Goal: Task Accomplishment & Management: Use online tool/utility

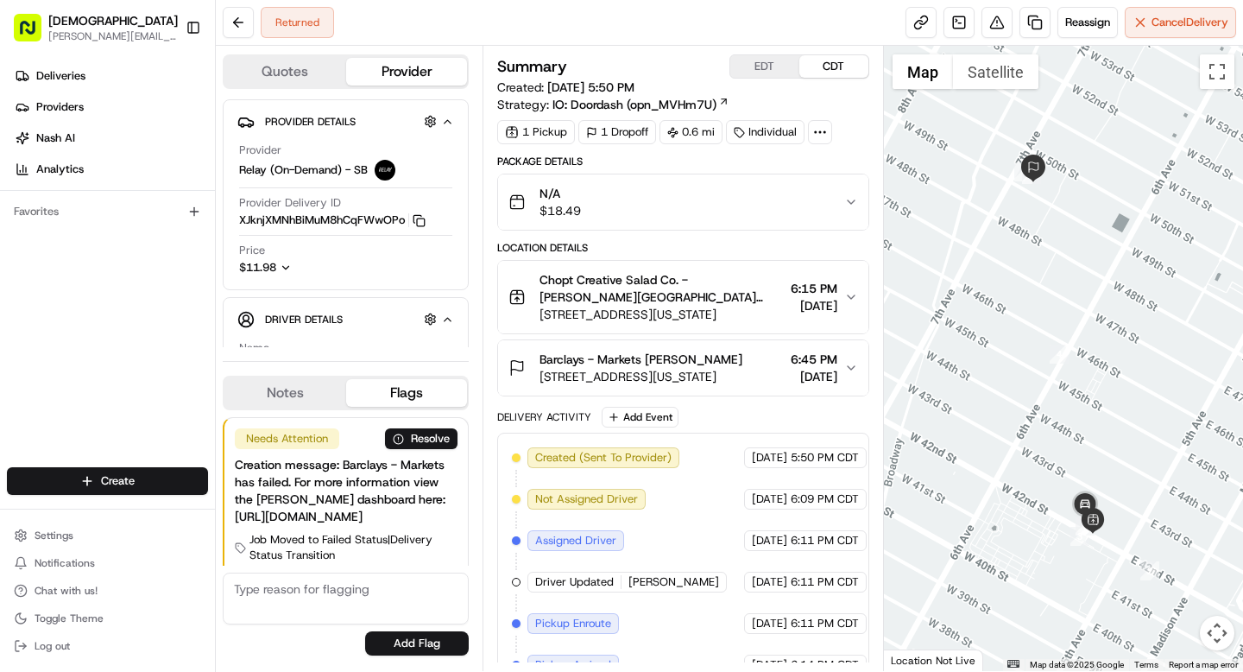
click at [826, 135] on icon at bounding box center [820, 132] width 16 height 16
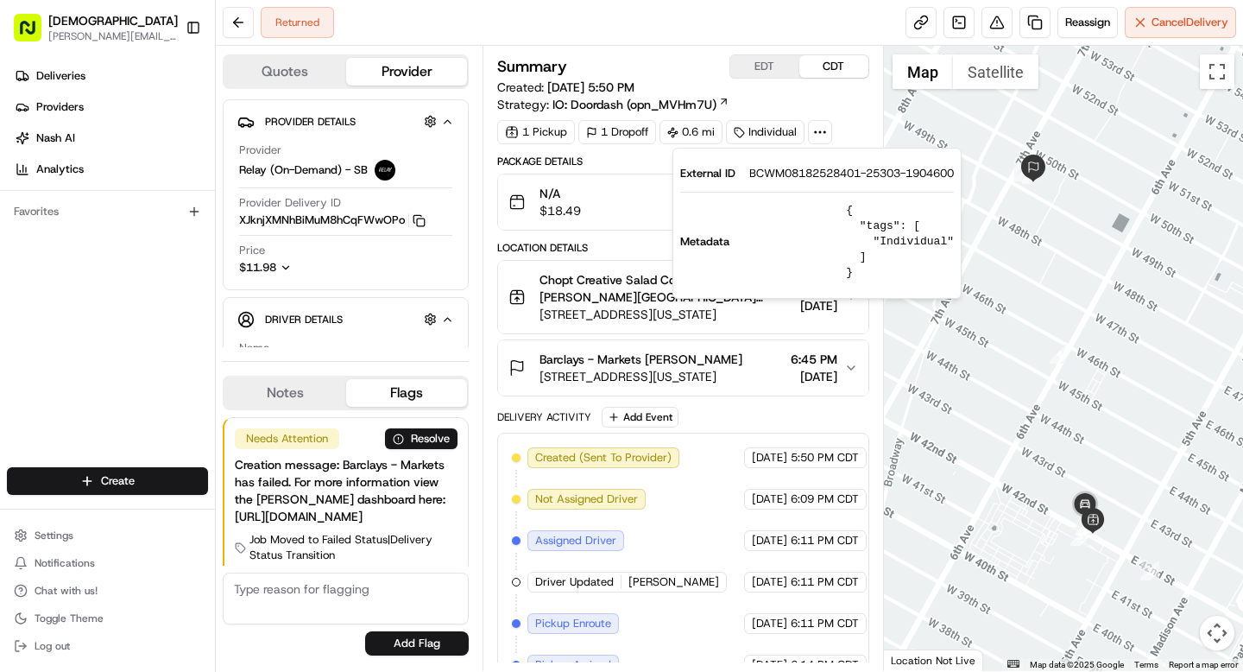
click at [819, 174] on span "BCWM08182528401-25303-1904600" at bounding box center [851, 174] width 205 height 16
copy span "BCWM08182528401"
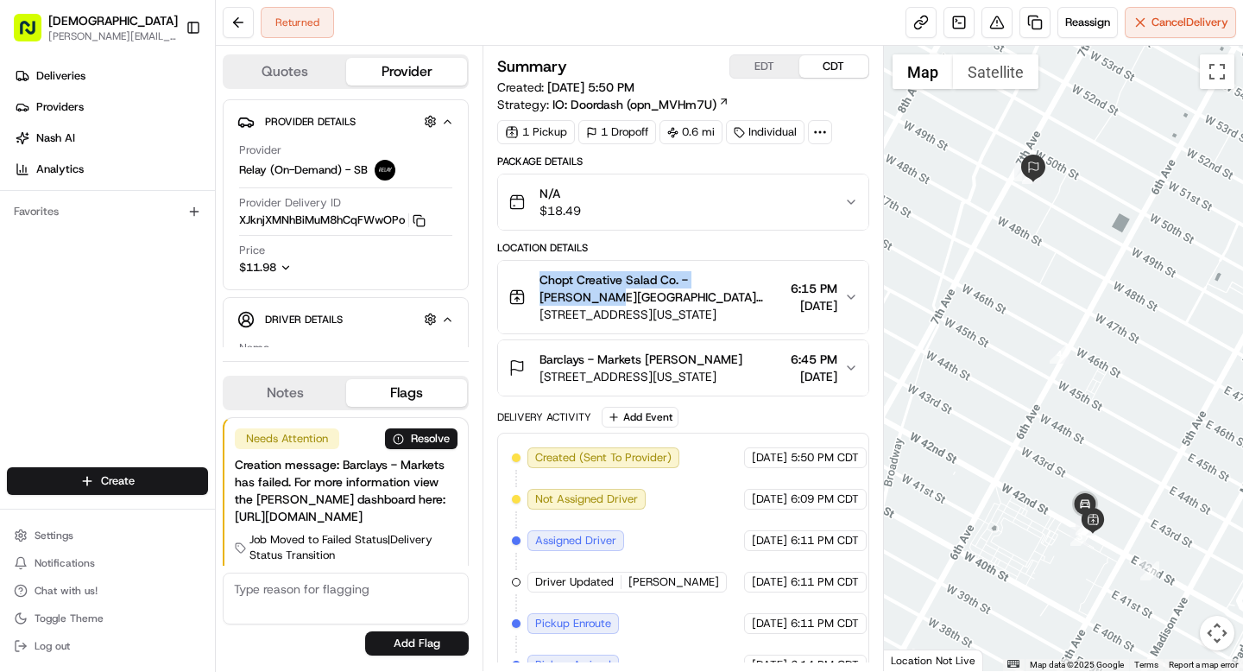
drag, startPoint x: 541, startPoint y: 279, endPoint x: 755, endPoint y: 280, distance: 214.1
click at [755, 280] on span "Chopt Creative Salad Co. - Bryant Park Denis Sharebite" at bounding box center [661, 288] width 243 height 35
copy span "Chopt Creative Salad Co. - Bryant Park"
drag, startPoint x: 648, startPoint y: 360, endPoint x: 721, endPoint y: 359, distance: 72.5
click at [721, 359] on div "Barclays - Markets Cole Folwell" at bounding box center [641, 359] width 203 height 17
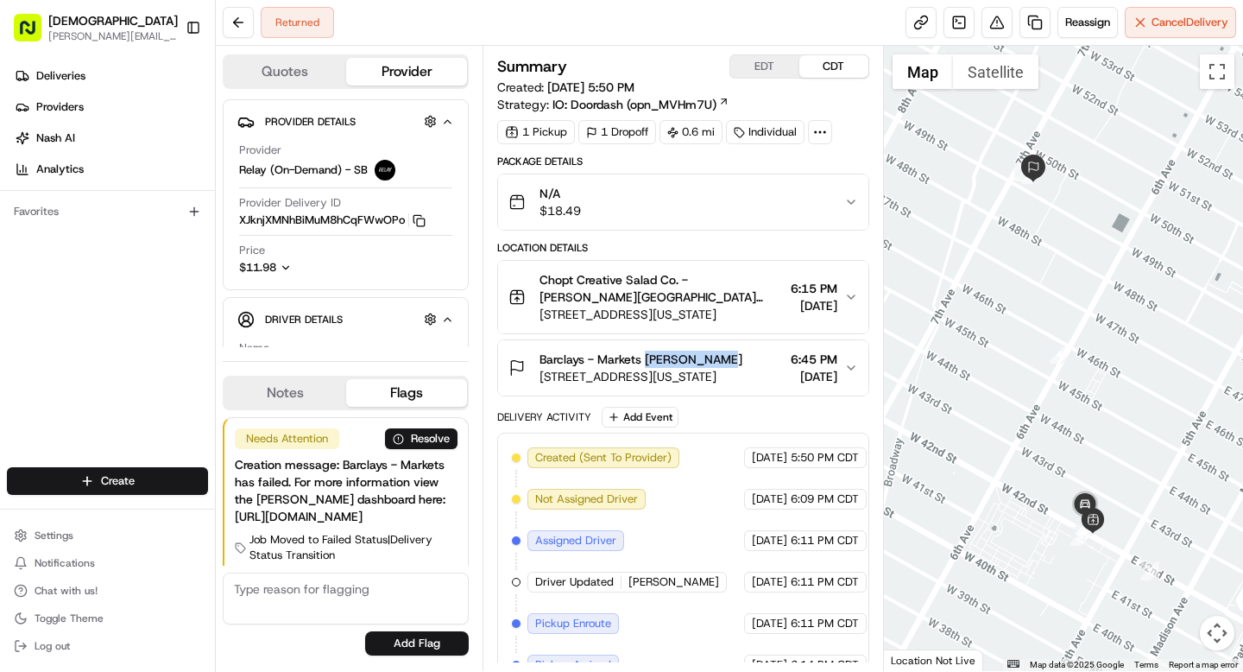
copy span "Cole Folwell"
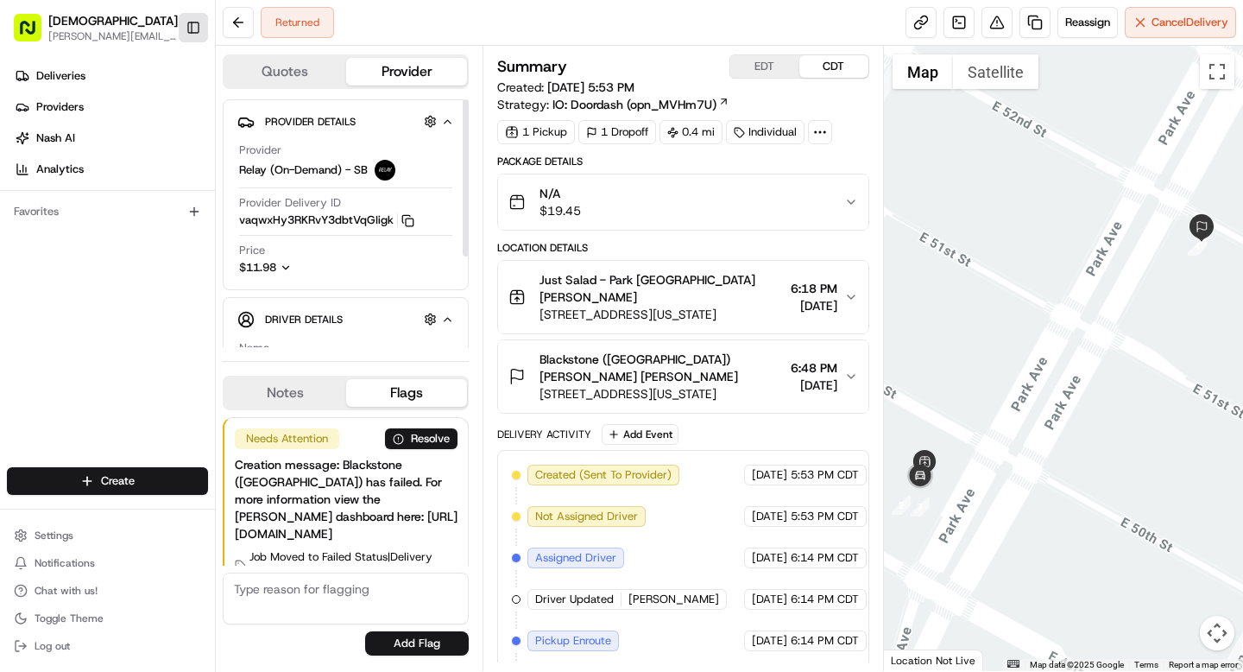
click at [190, 28] on button "Toggle Sidebar" at bounding box center [193, 27] width 29 height 29
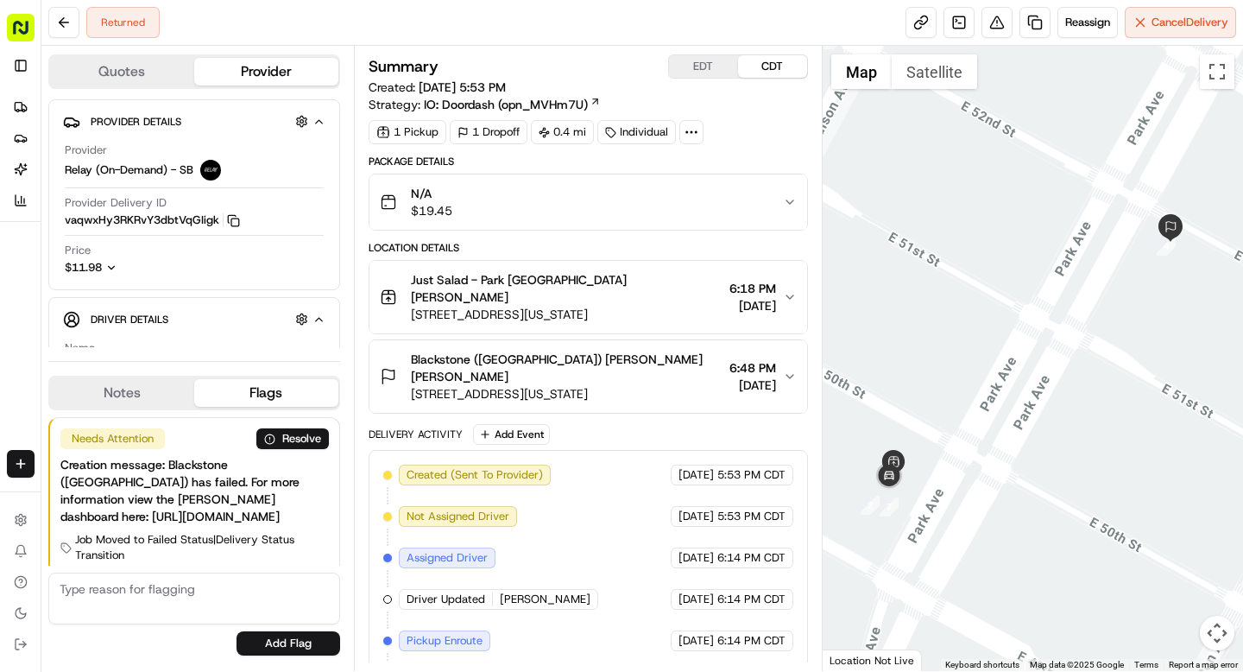
click at [694, 136] on icon at bounding box center [692, 132] width 16 height 16
click at [676, 173] on span "BL08182543064-4734-1904604" at bounding box center [722, 174] width 175 height 16
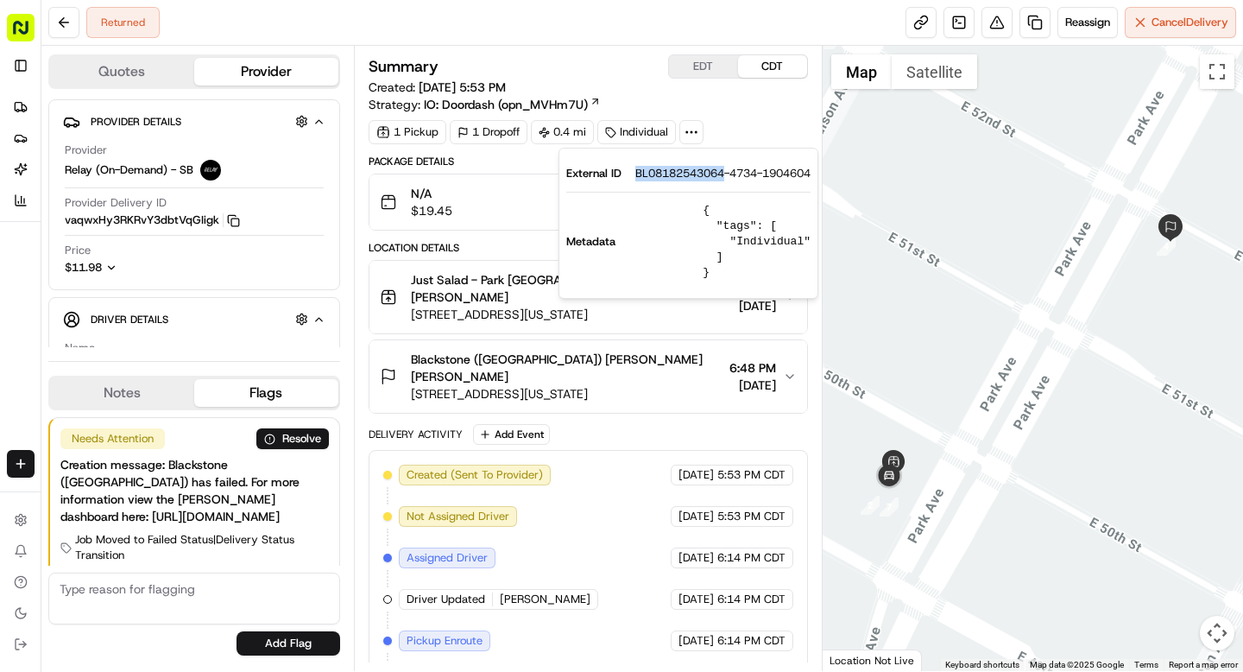
click at [676, 173] on span "BL08182543064-4734-1904604" at bounding box center [722, 174] width 175 height 16
copy span "BL08182543064"
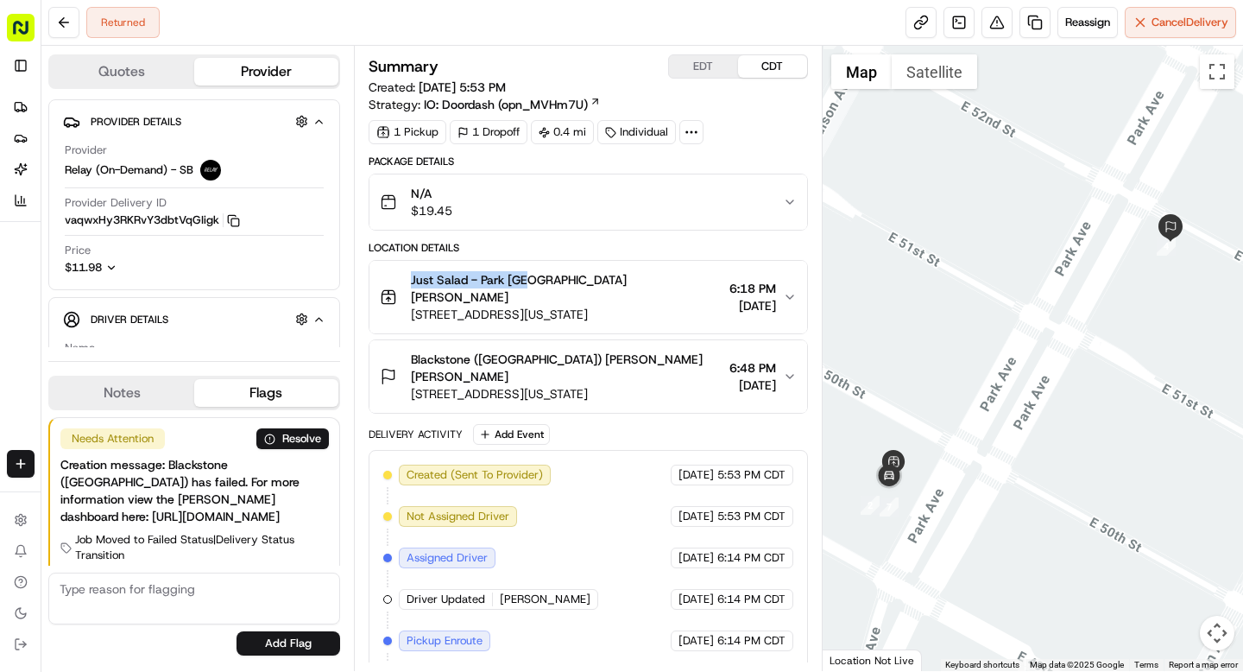
drag, startPoint x: 407, startPoint y: 278, endPoint x: 526, endPoint y: 280, distance: 119.2
click at [526, 280] on div "Just [GEOGRAPHIC_DATA][STREET_ADDRESS][US_STATE]" at bounding box center [551, 297] width 343 height 52
copy span "Just [GEOGRAPHIC_DATA]"
drag, startPoint x: 503, startPoint y: 341, endPoint x: 593, endPoint y: 345, distance: 89.9
click at [593, 351] on div "Blackstone ([GEOGRAPHIC_DATA]) [PERSON_NAME] [PERSON_NAME]" at bounding box center [567, 368] width 312 height 35
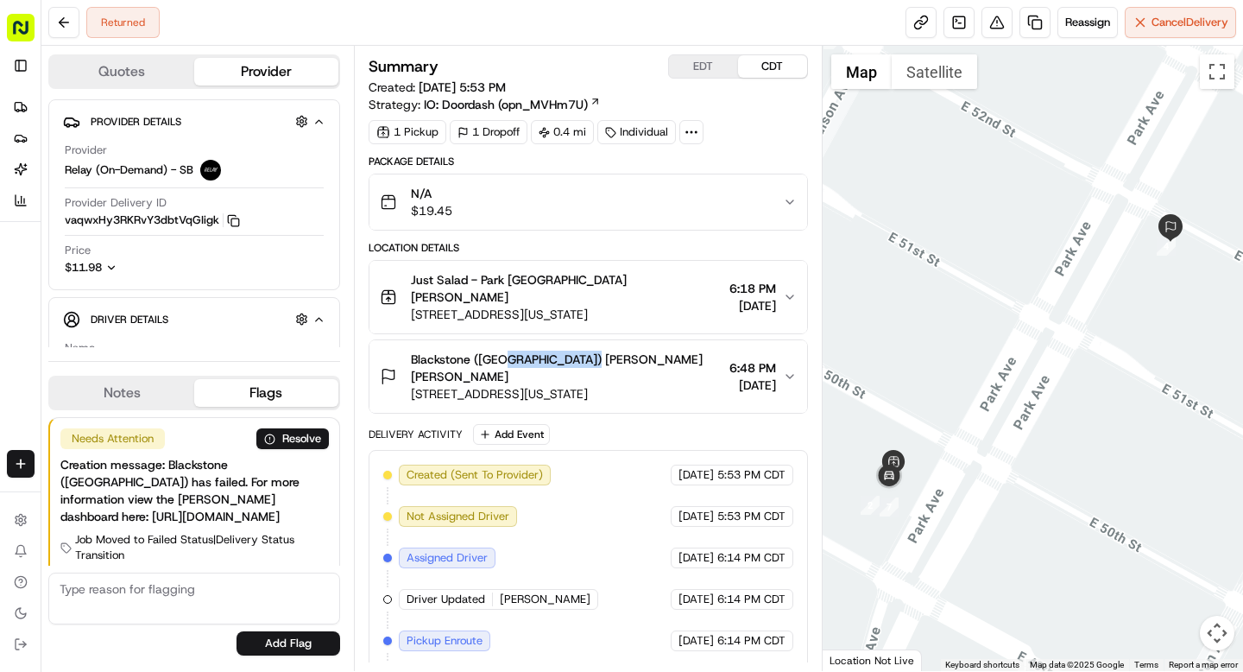
copy span "[PERSON_NAME] [PERSON_NAME]"
